Goal: Task Accomplishment & Management: Use online tool/utility

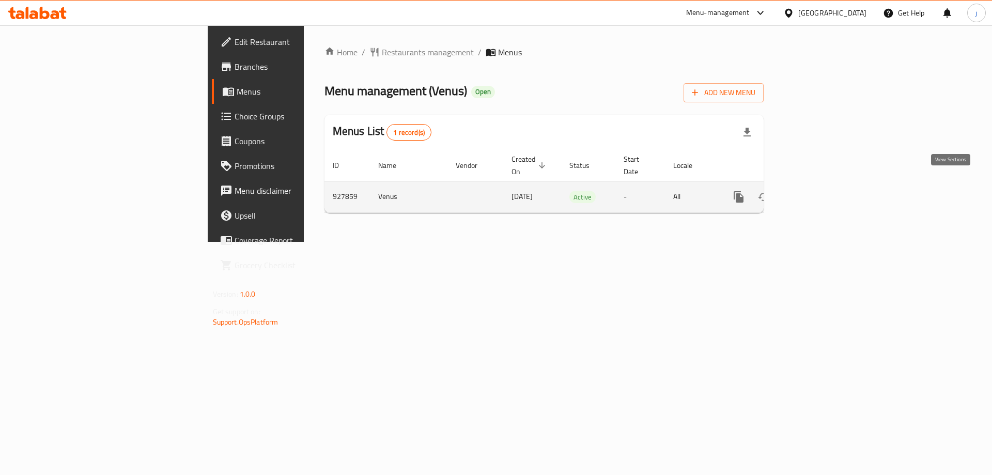
click at [820, 191] on icon "enhanced table" at bounding box center [813, 197] width 12 height 12
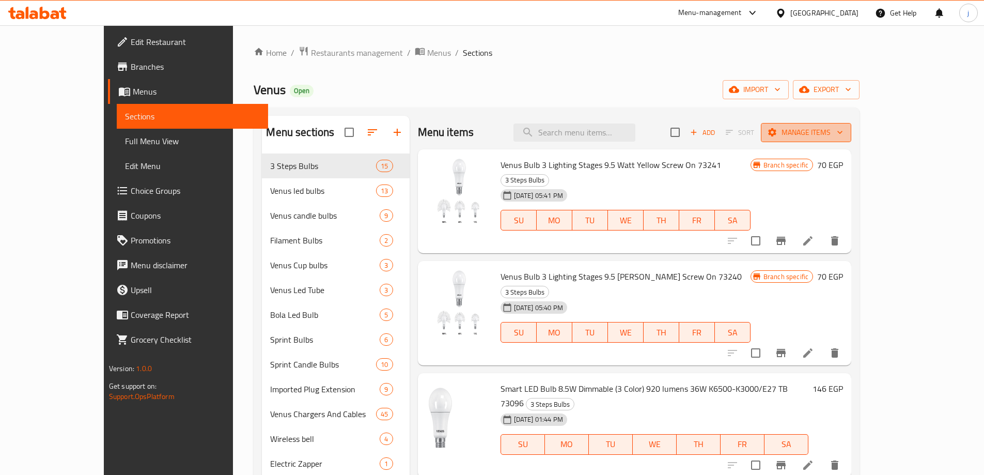
click at [843, 131] on span "Manage items" at bounding box center [806, 132] width 74 height 13
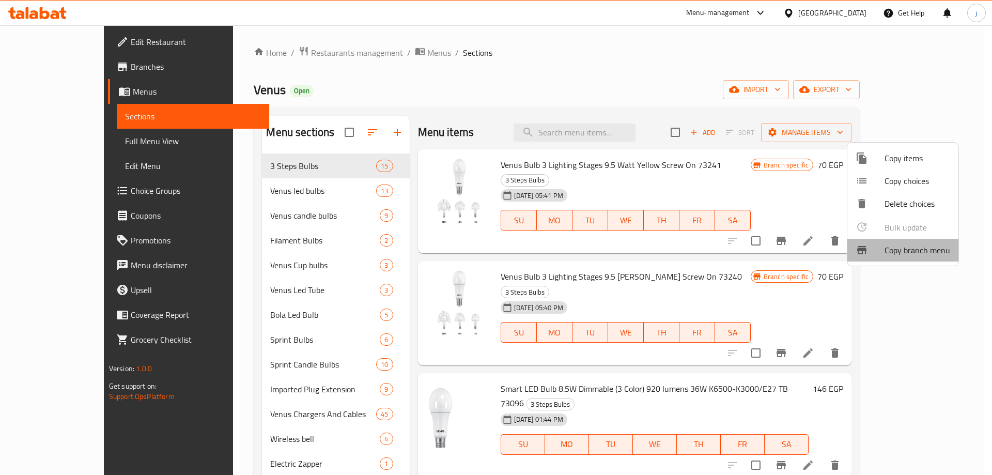
click at [927, 251] on span "Copy branch menu" at bounding box center [918, 250] width 66 height 12
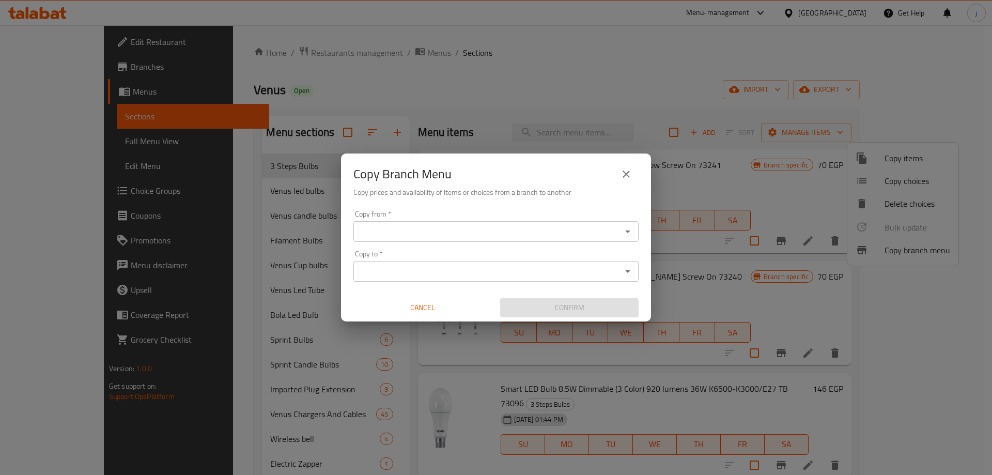
click at [459, 235] on input "Copy from   *" at bounding box center [488, 231] width 262 height 14
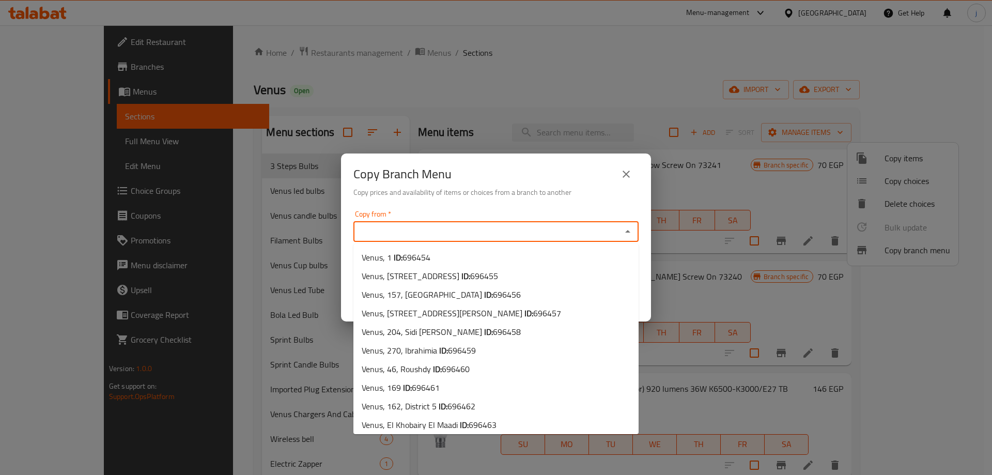
paste input "700105"
type input "700105"
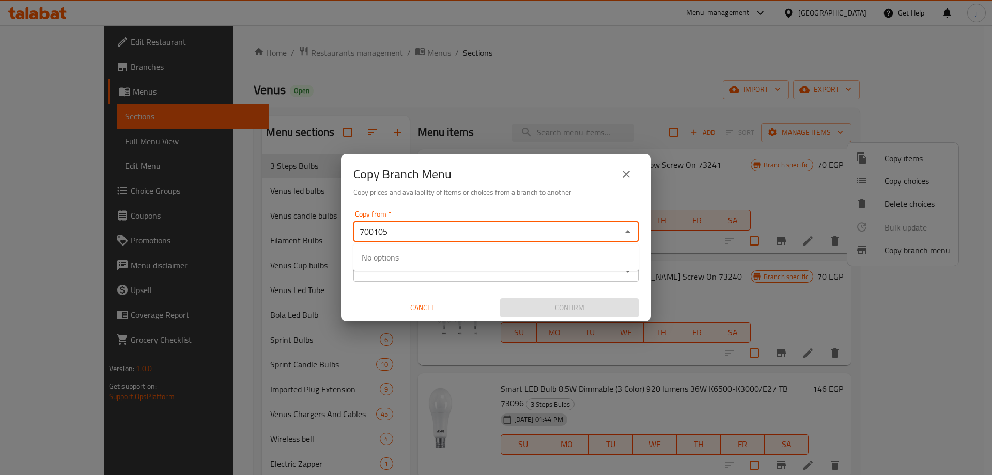
drag, startPoint x: 404, startPoint y: 234, endPoint x: 337, endPoint y: 234, distance: 66.7
click at [337, 234] on div "Copy Branch Menu Copy prices and availability of items or choices from a branch…" at bounding box center [496, 237] width 992 height 475
click at [424, 234] on input "Copy from   *" at bounding box center [488, 231] width 262 height 14
click at [472, 240] on div "Copy from *" at bounding box center [495, 231] width 285 height 21
paste input "VENUS, 67, Downtown - Esa'af"
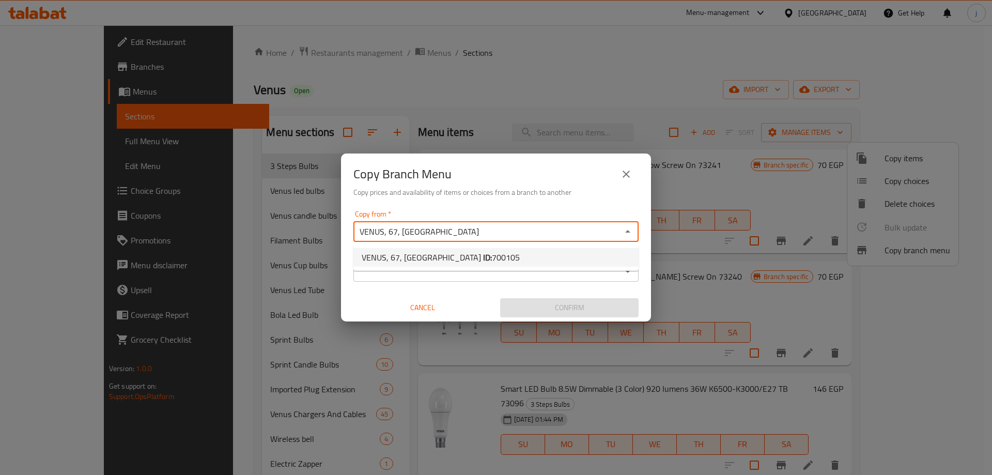
click at [436, 261] on span "VENUS, 67, Downtown - Esa'af ID: 700105" at bounding box center [441, 257] width 158 height 12
type input "VENUS, 67, Downtown - Esa'af"
click at [439, 269] on input "Copy to   *" at bounding box center [488, 271] width 262 height 14
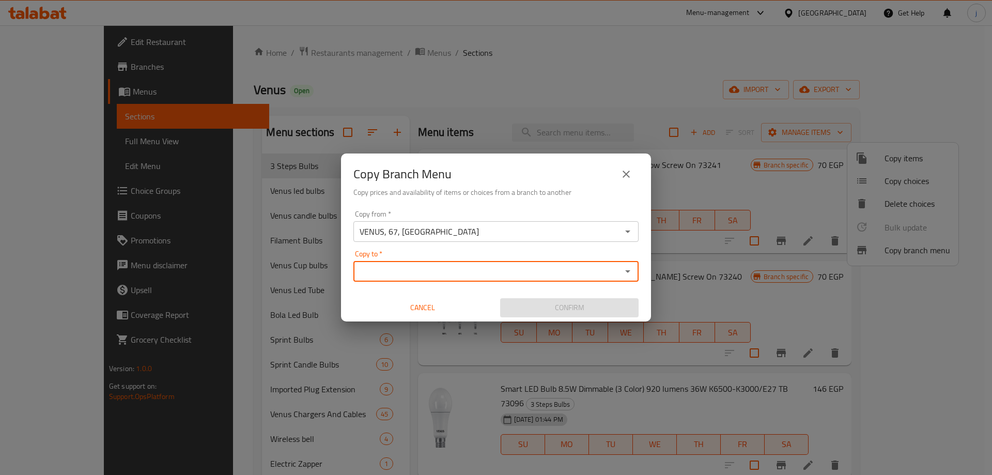
click at [388, 270] on input "Copy to   *" at bounding box center [488, 271] width 262 height 14
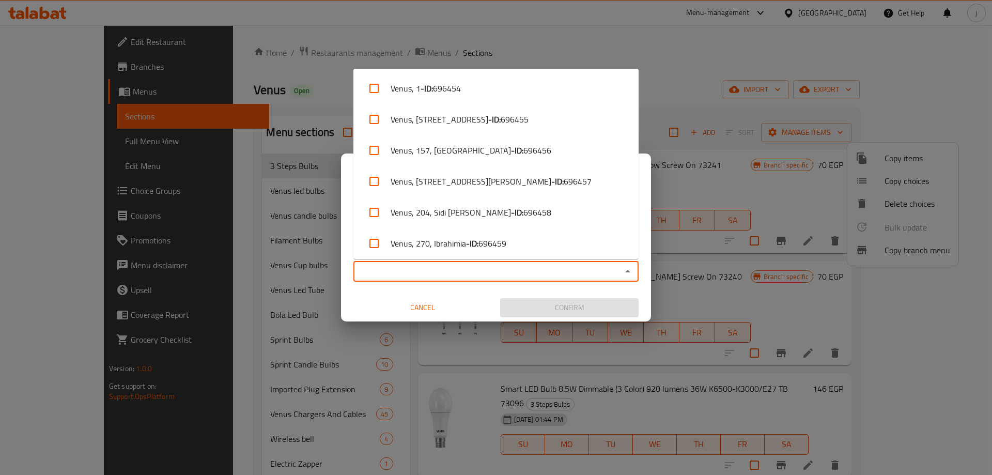
paste input "Venus, 78"
type input "Venus, 78"
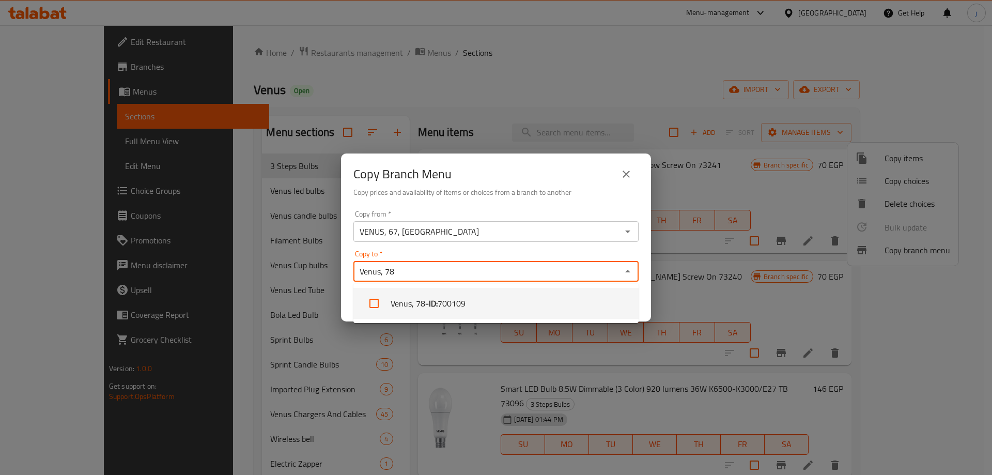
click at [411, 298] on li "Venus, 78 - ID: 700109" at bounding box center [495, 303] width 285 height 31
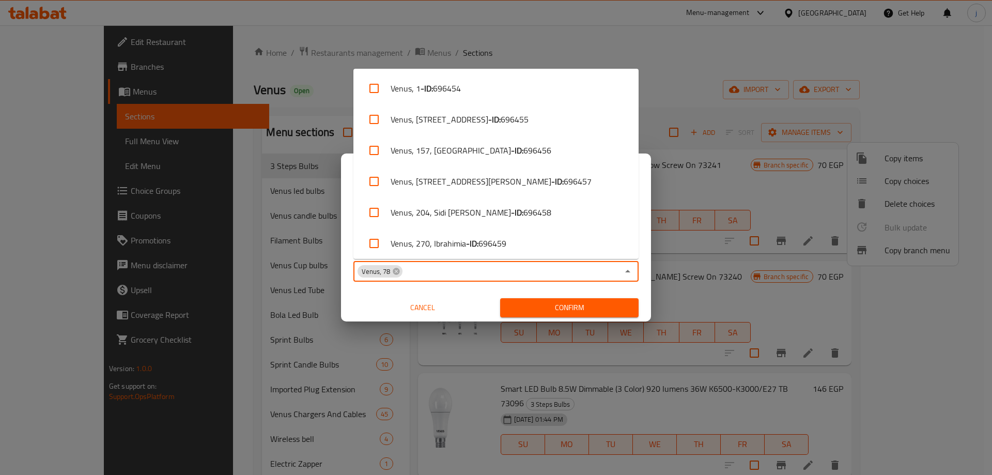
scroll to position [4529, 0]
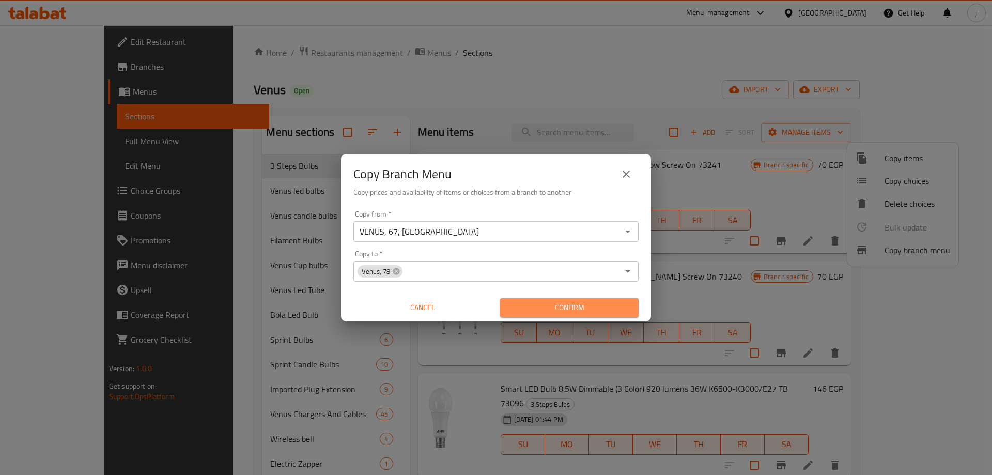
click at [571, 310] on span "Confirm" at bounding box center [570, 307] width 122 height 13
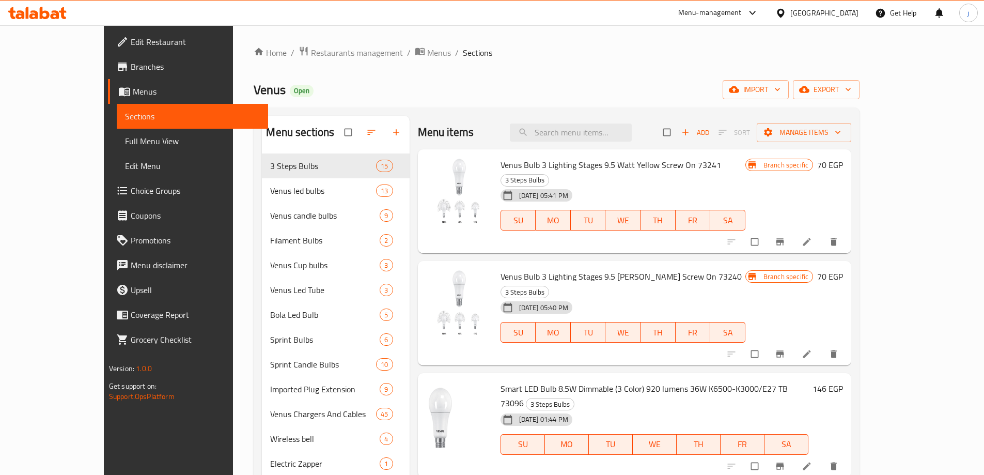
click at [133, 90] on span "Menus" at bounding box center [196, 91] width 127 height 12
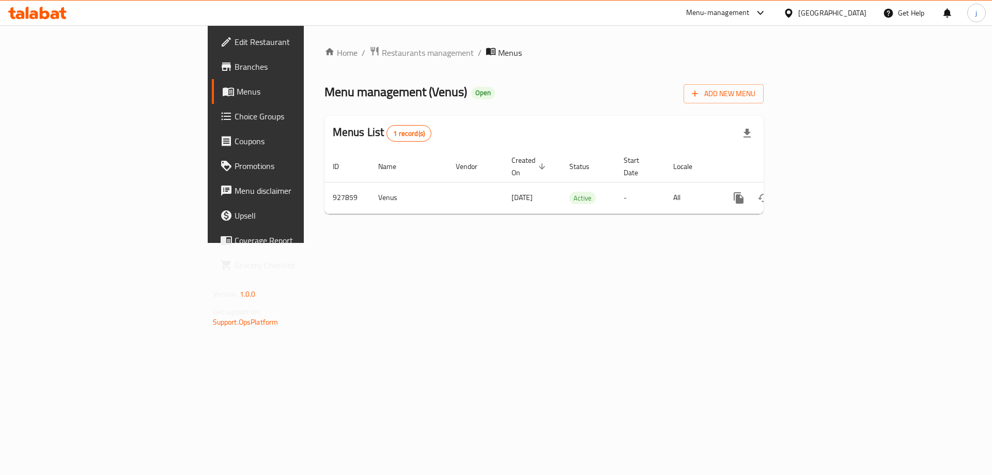
click at [235, 70] on span "Branches" at bounding box center [300, 66] width 131 height 12
